Goal: Information Seeking & Learning: Learn about a topic

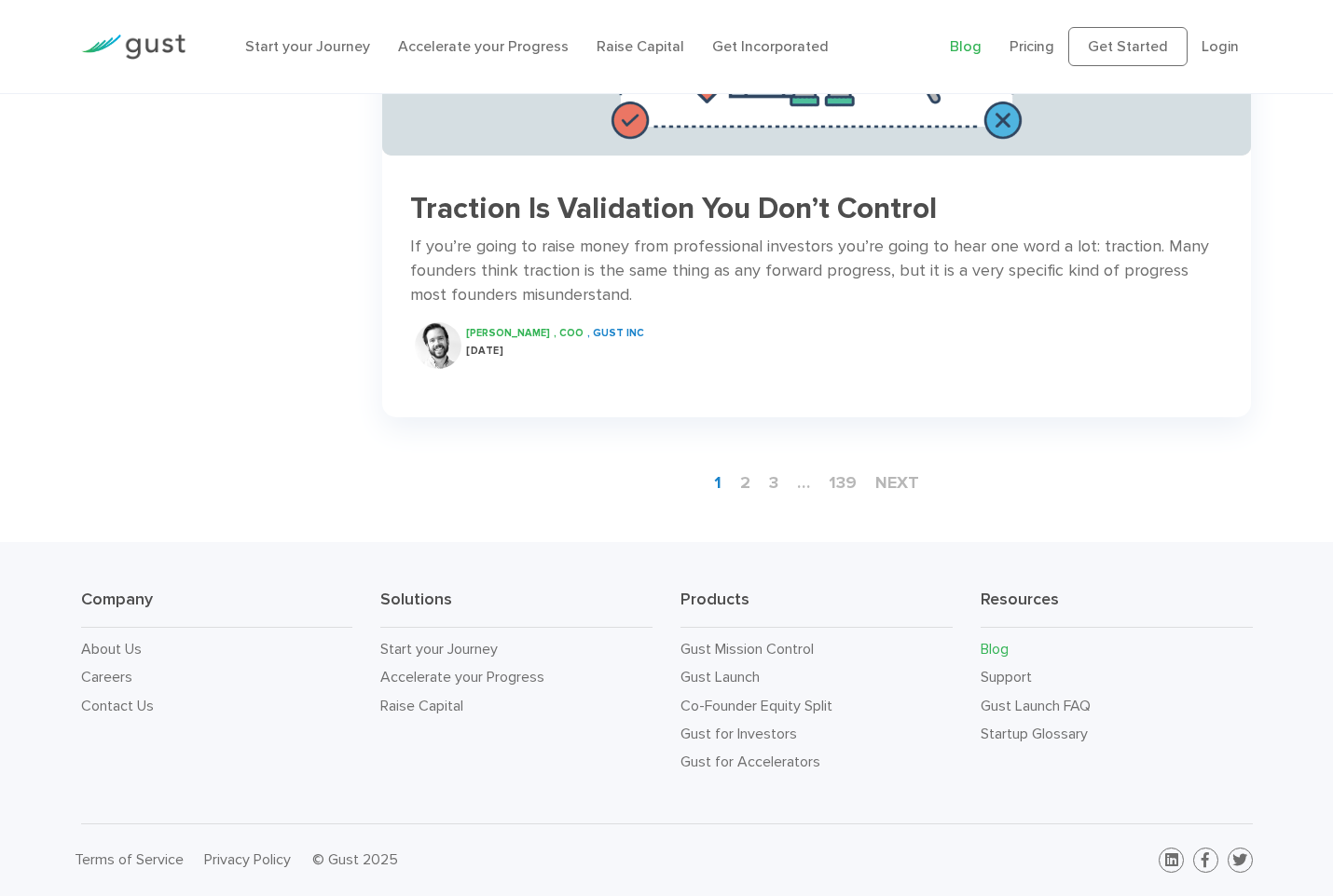
drag, startPoint x: 0, startPoint y: 0, endPoint x: 309, endPoint y: 401, distance: 506.2
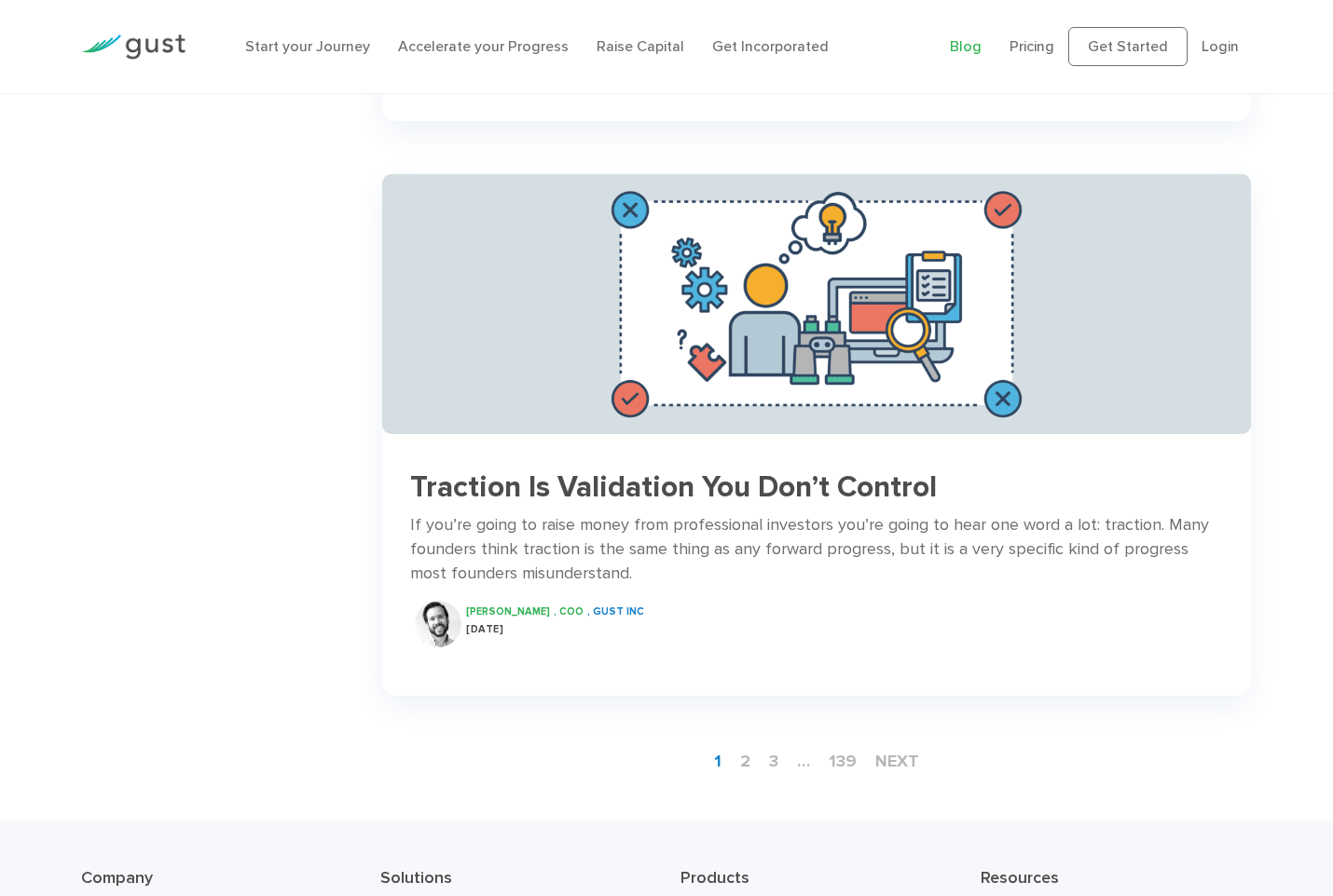
scroll to position [2415, 0]
click at [1125, 663] on div "Traction Is Validation You Don’t Control If you’re going to raise money from pr…" at bounding box center [816, 555] width 868 height 222
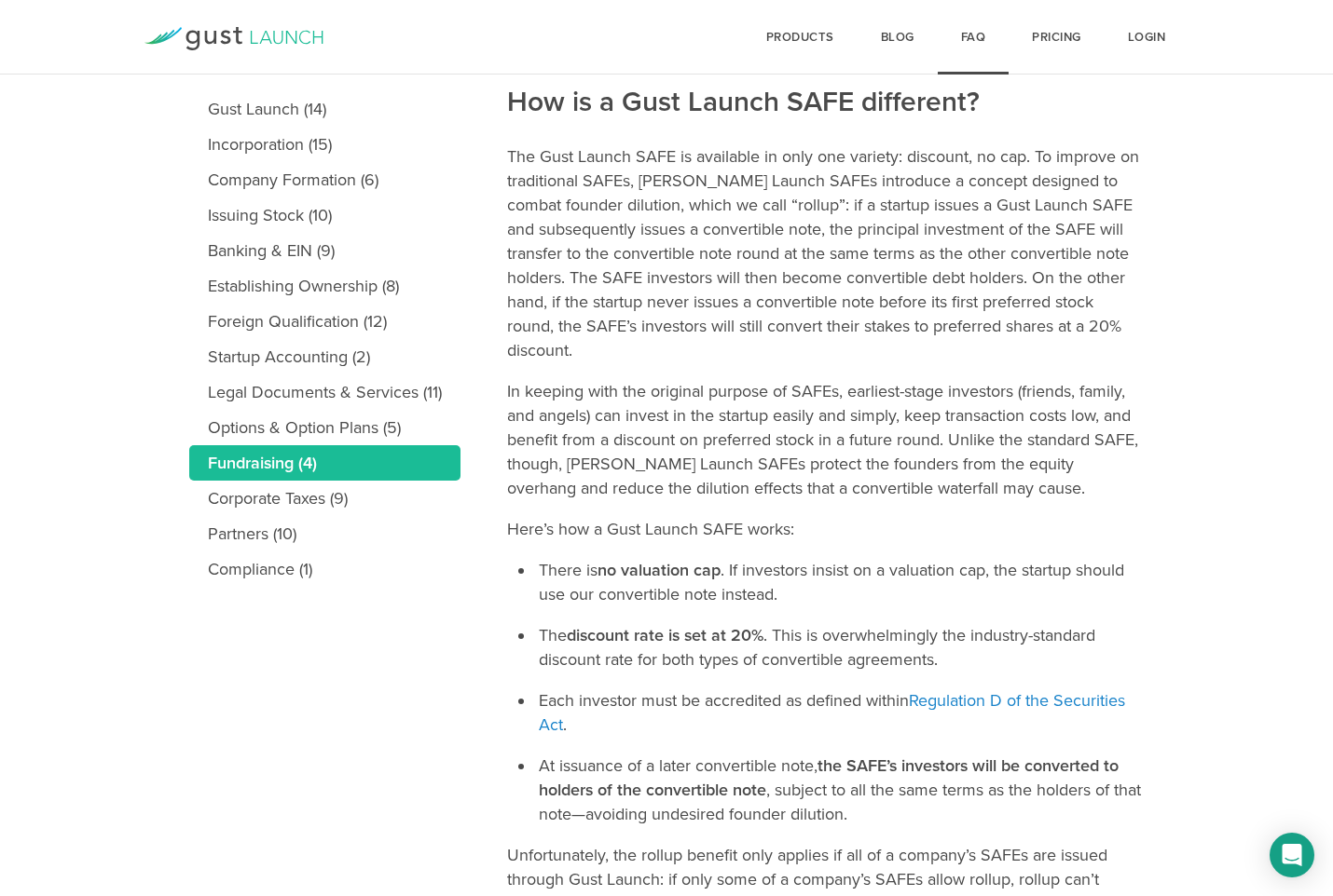
click at [885, 364] on article "How is a Gust Launch SAFE different? The Gust Launch SAFE is available in only …" at bounding box center [825, 508] width 636 height 1001
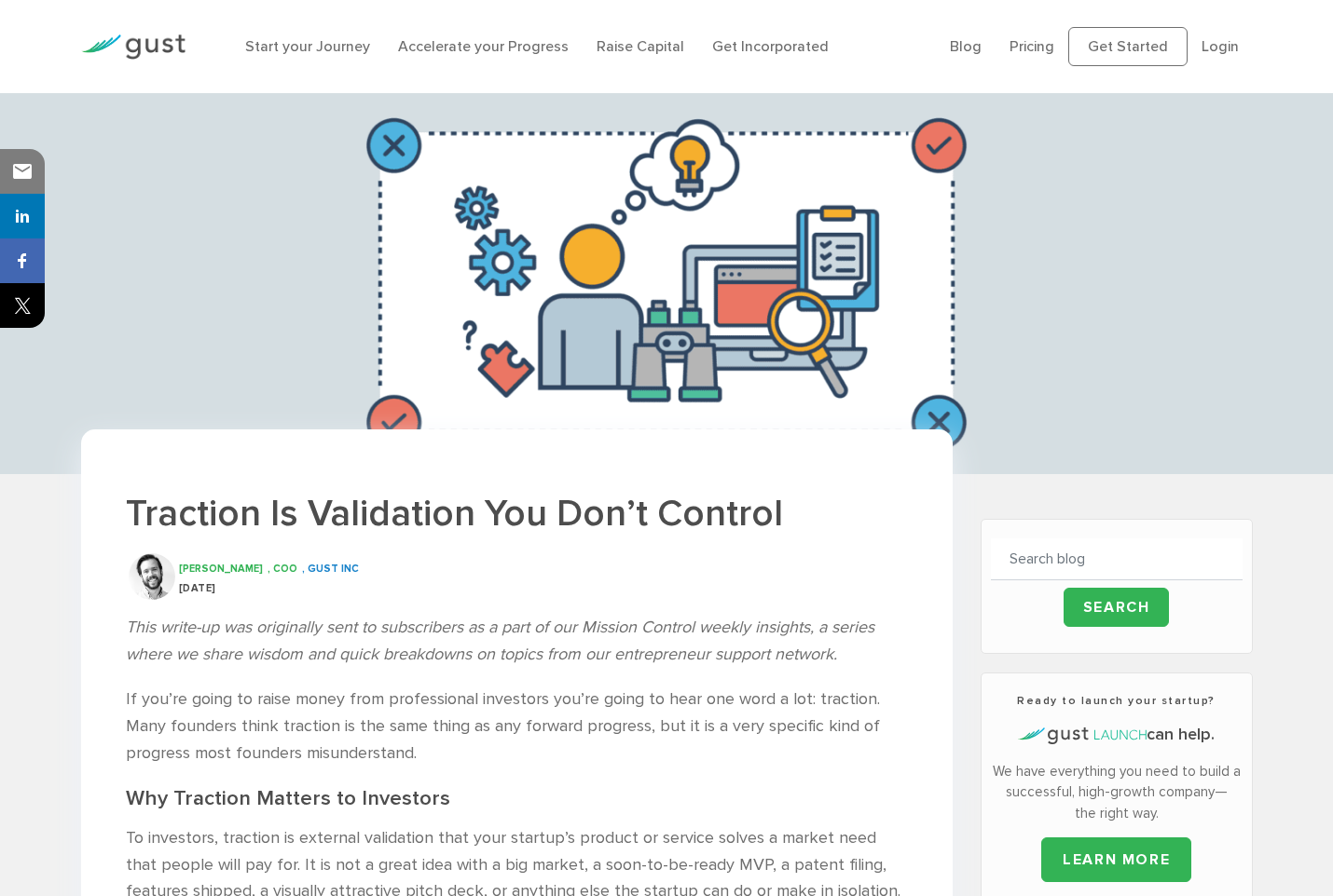
click at [574, 766] on p "If you’re going to raise money from professional investors you’re going to hear…" at bounding box center [516, 726] width 782 height 80
